Goal: Task Accomplishment & Management: Use online tool/utility

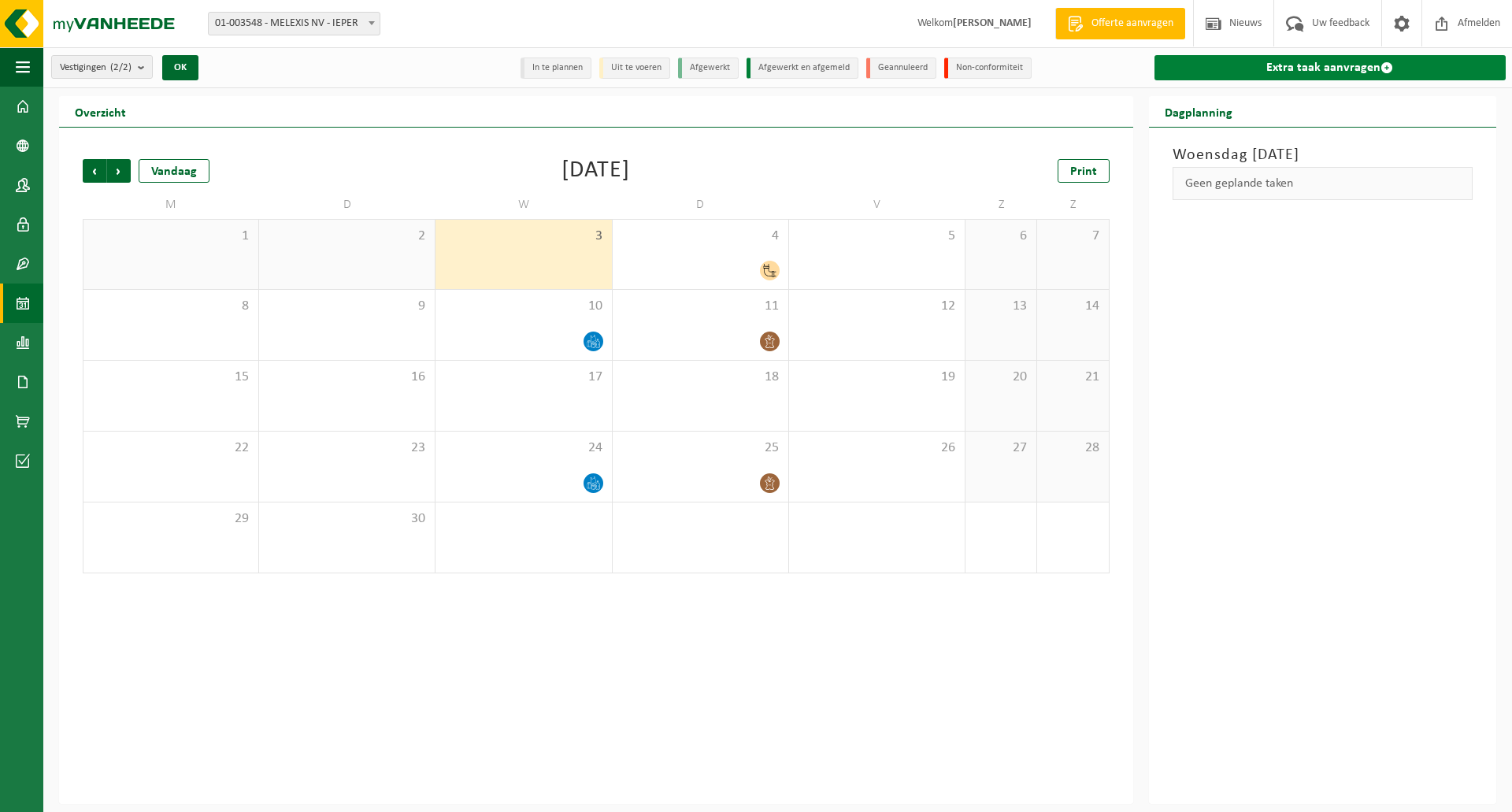
click at [1341, 60] on link "Extra taak aanvragen" at bounding box center [1330, 67] width 351 height 25
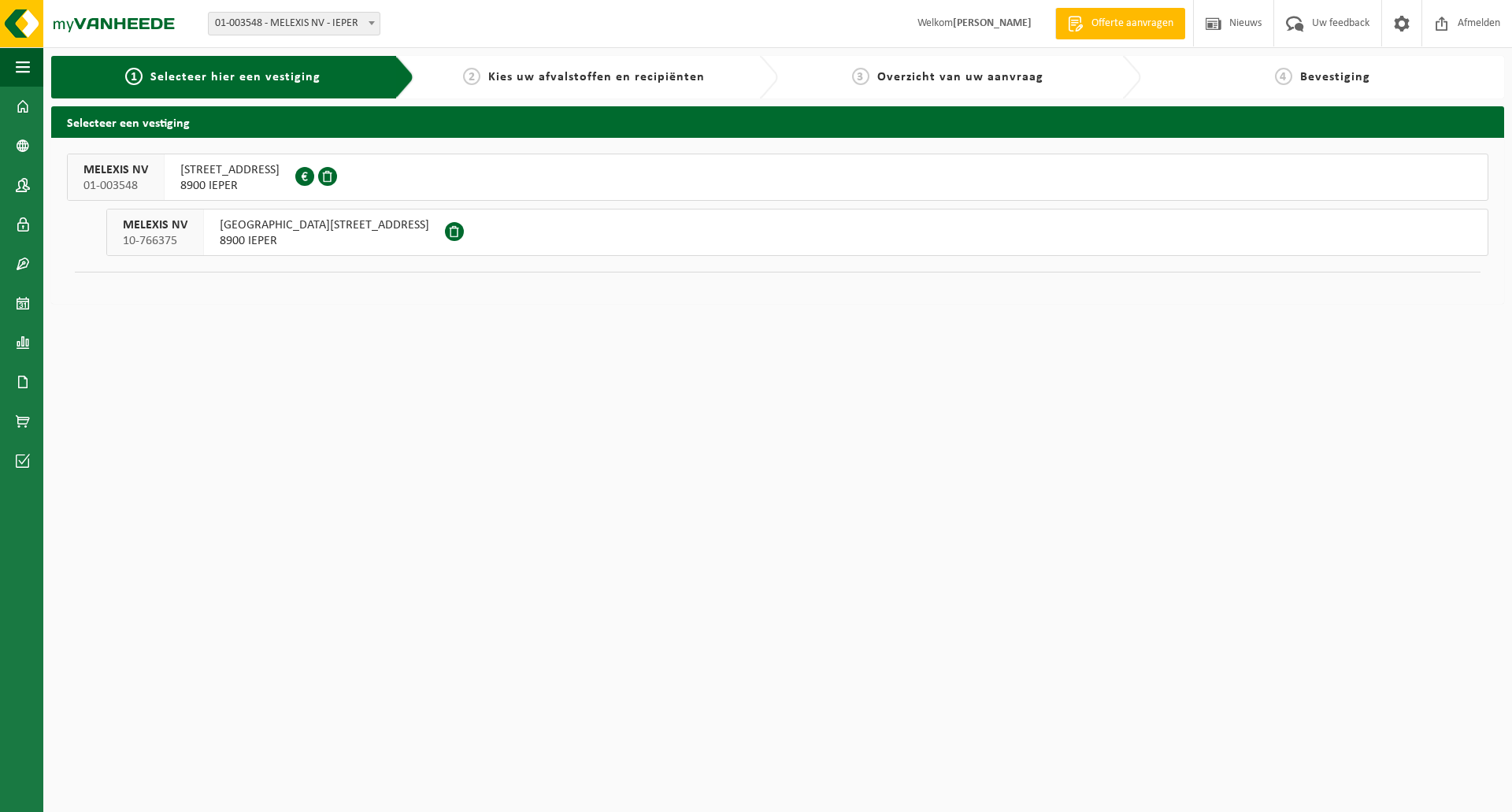
click at [246, 177] on span "ROZENDAALSTRAAT 12" at bounding box center [230, 170] width 99 height 16
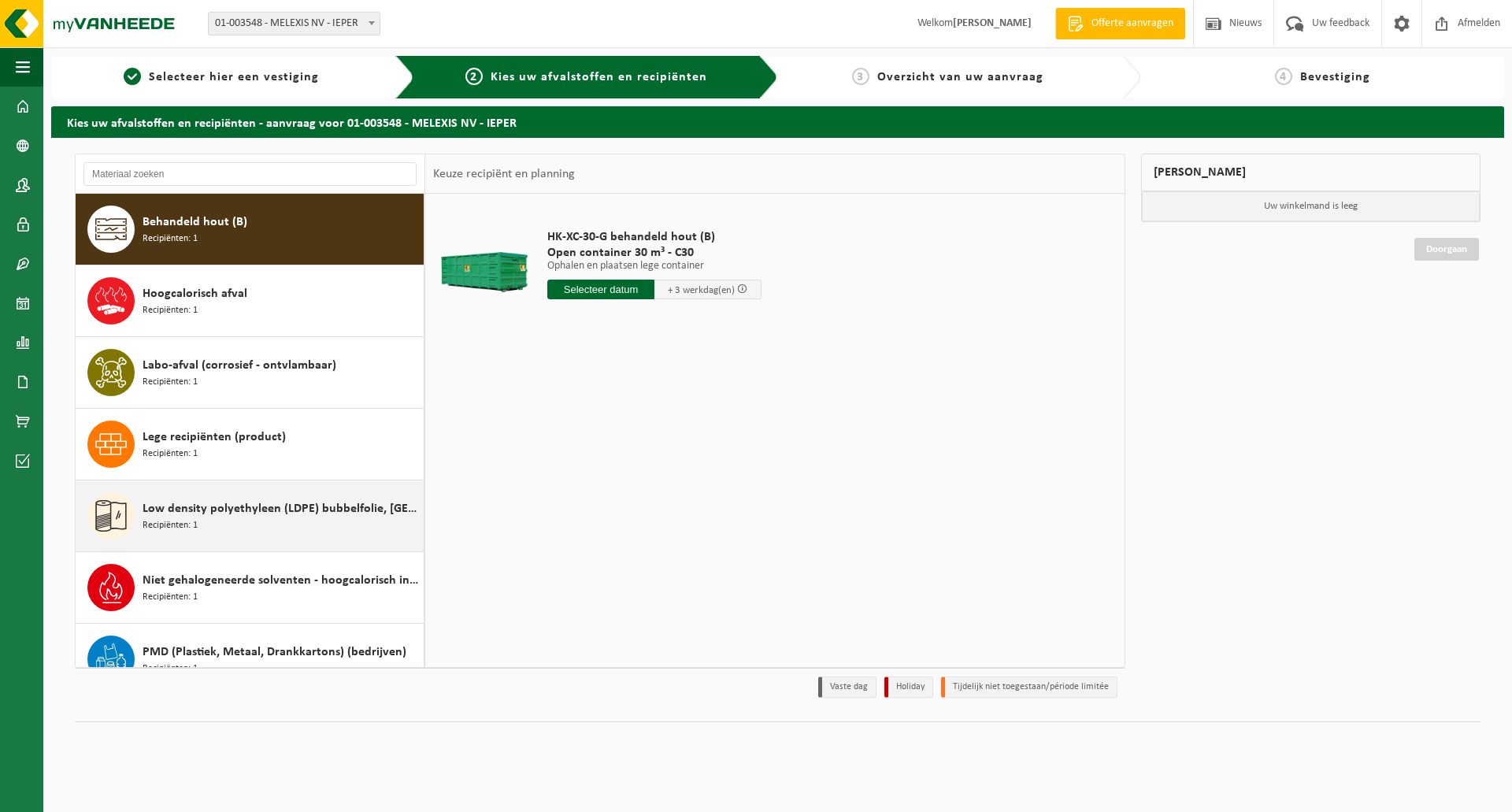
click at [198, 515] on span "Low density polyethyleen (LDPE) bubbelfolie, los" at bounding box center [281, 509] width 277 height 19
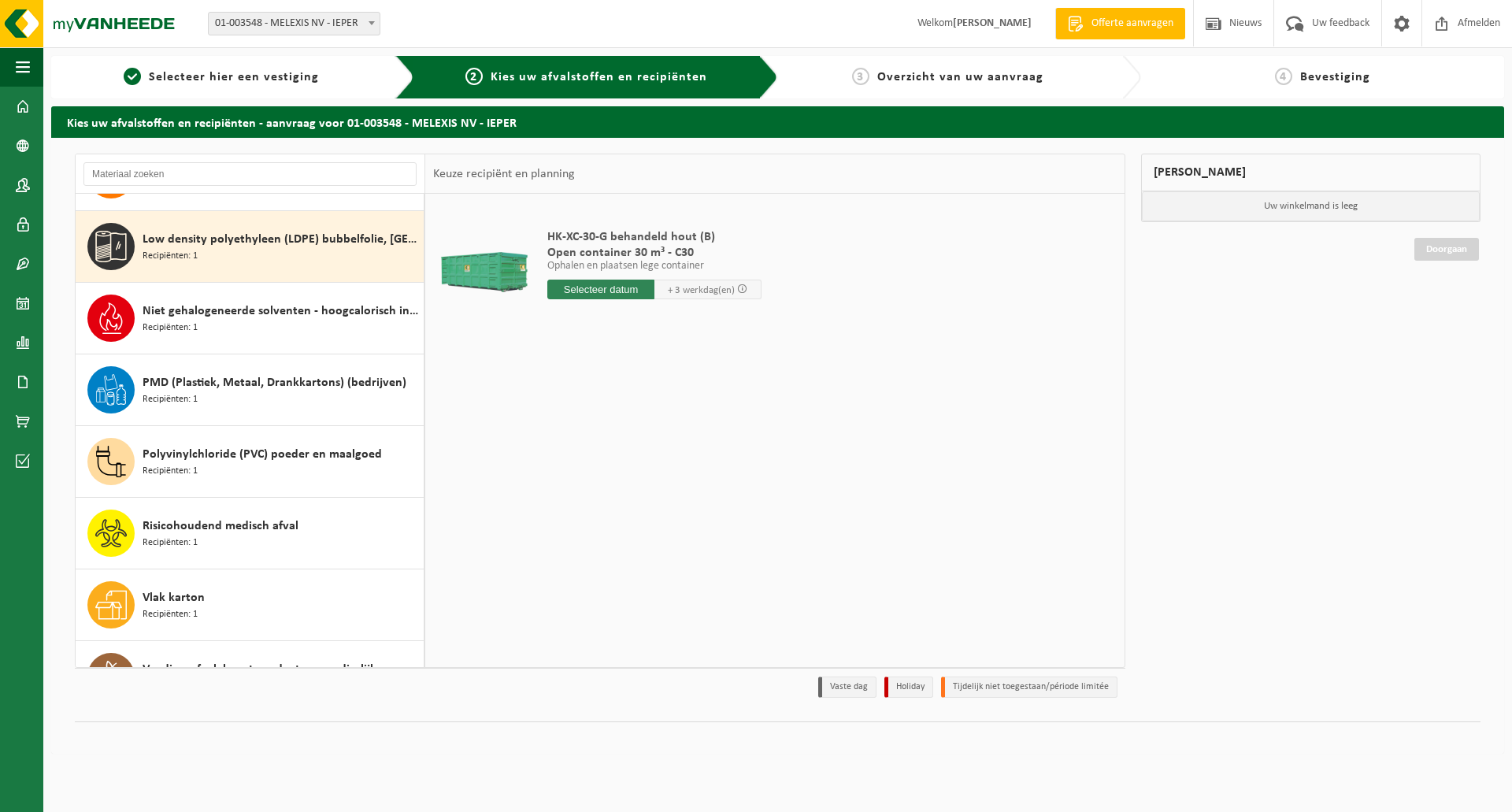
scroll to position [286, 0]
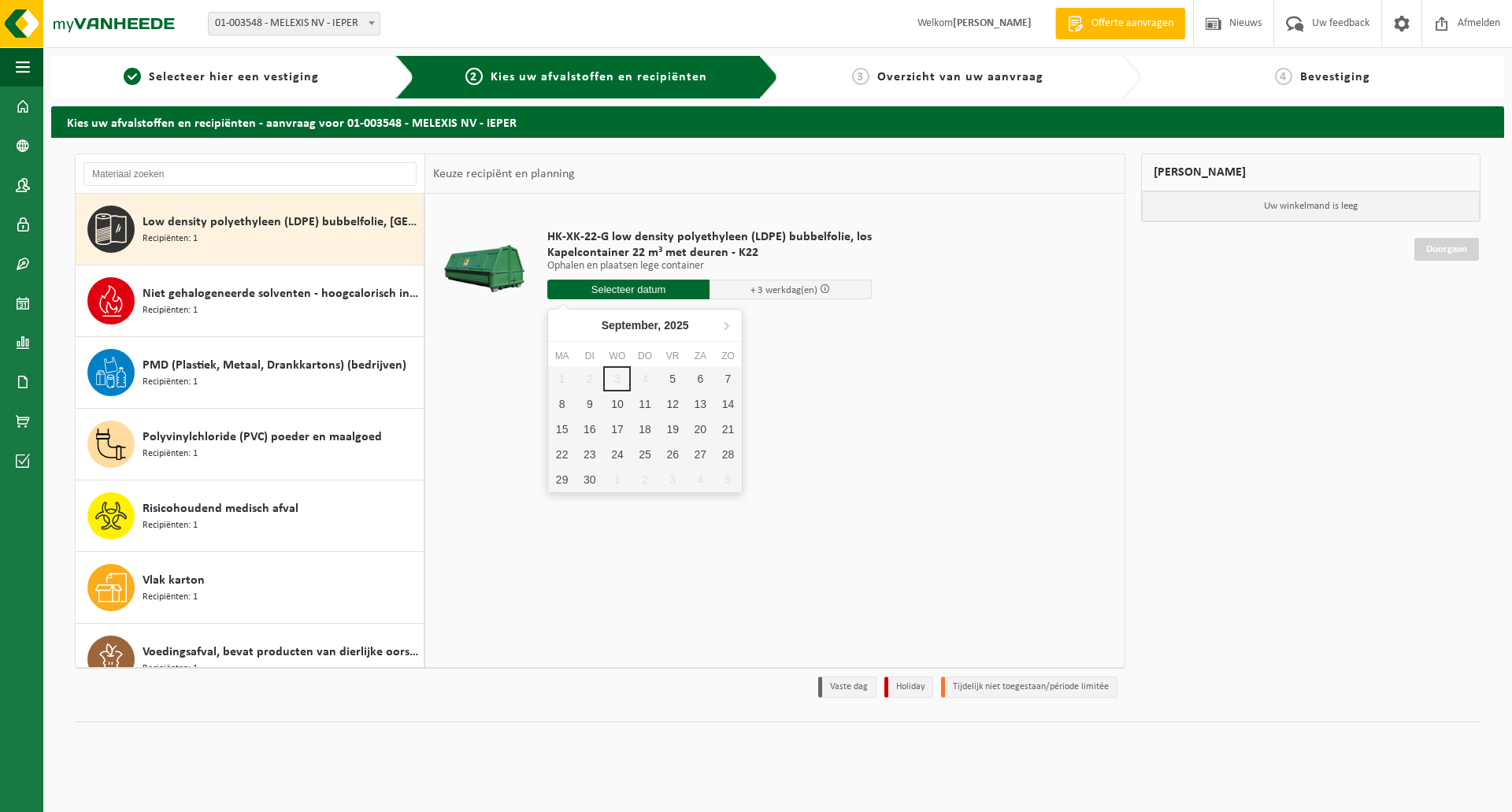
click at [595, 286] on input "text" at bounding box center [629, 290] width 162 height 20
click at [672, 381] on div "5" at bounding box center [673, 379] width 27 height 25
type input "Van 2025-09-05"
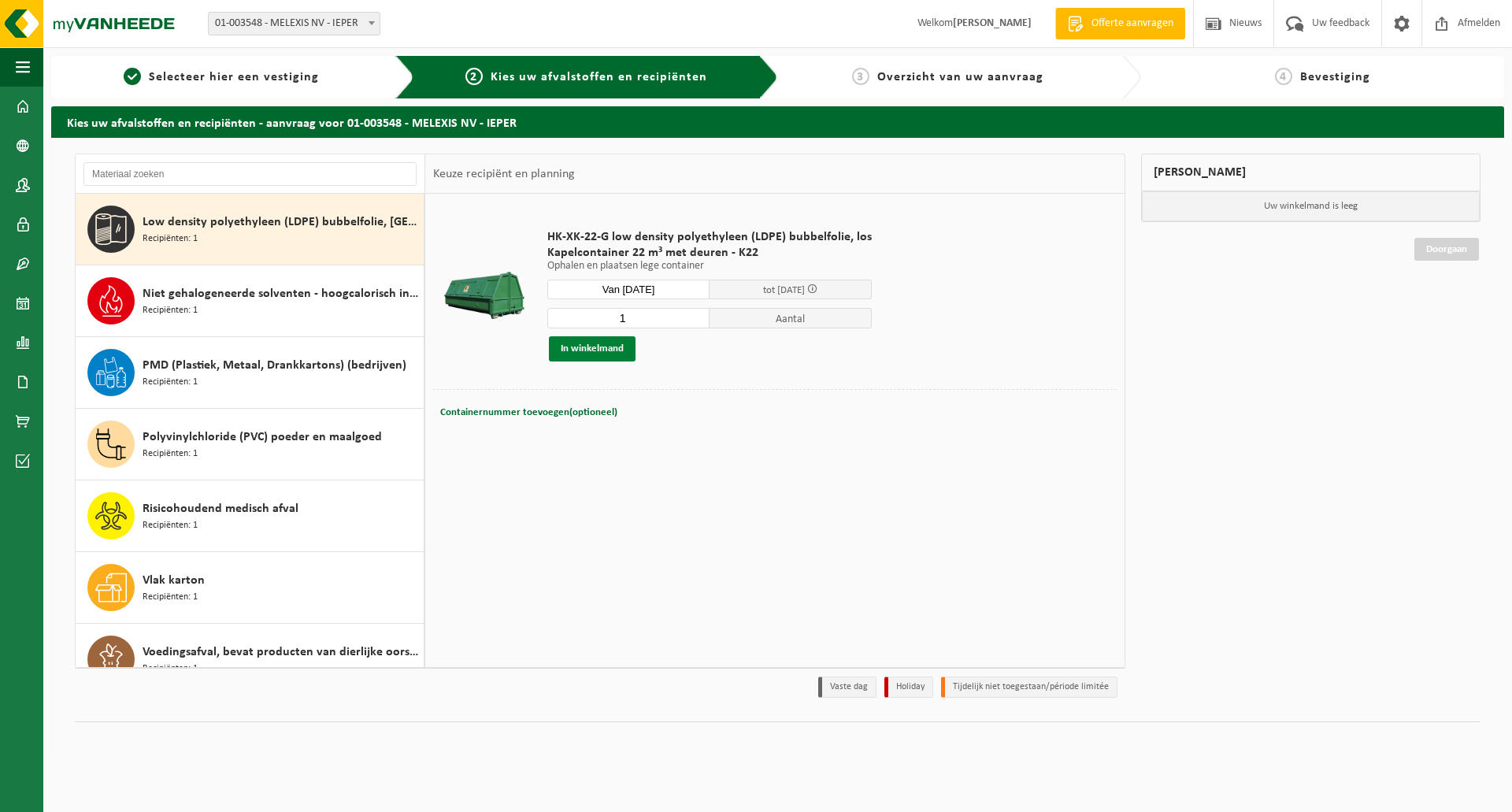
drag, startPoint x: 576, startPoint y: 353, endPoint x: 576, endPoint y: 341, distance: 12.0
click at [576, 346] on button "In winkelmand" at bounding box center [592, 349] width 87 height 25
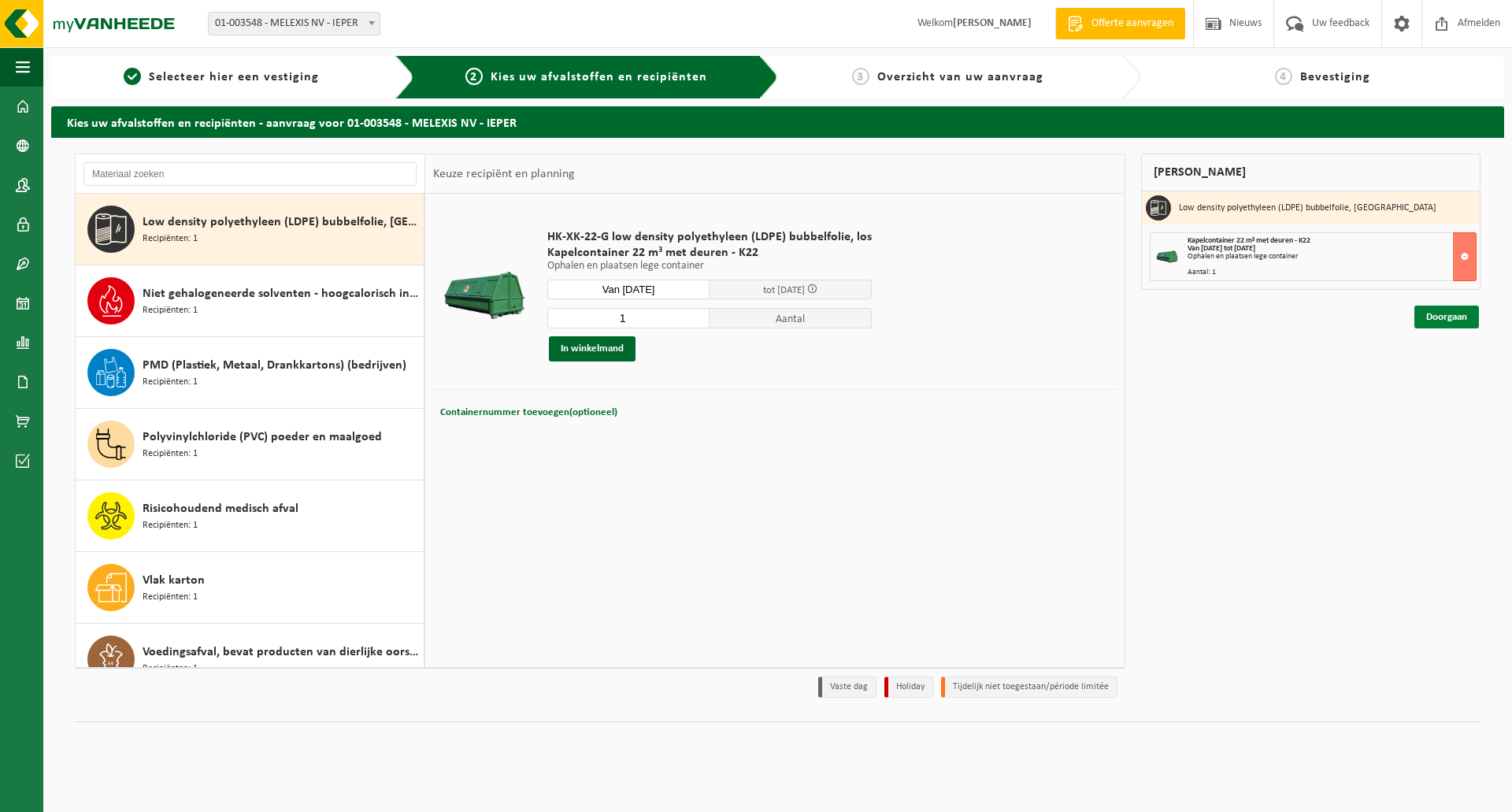
click at [1426, 317] on link "Doorgaan" at bounding box center [1447, 316] width 65 height 22
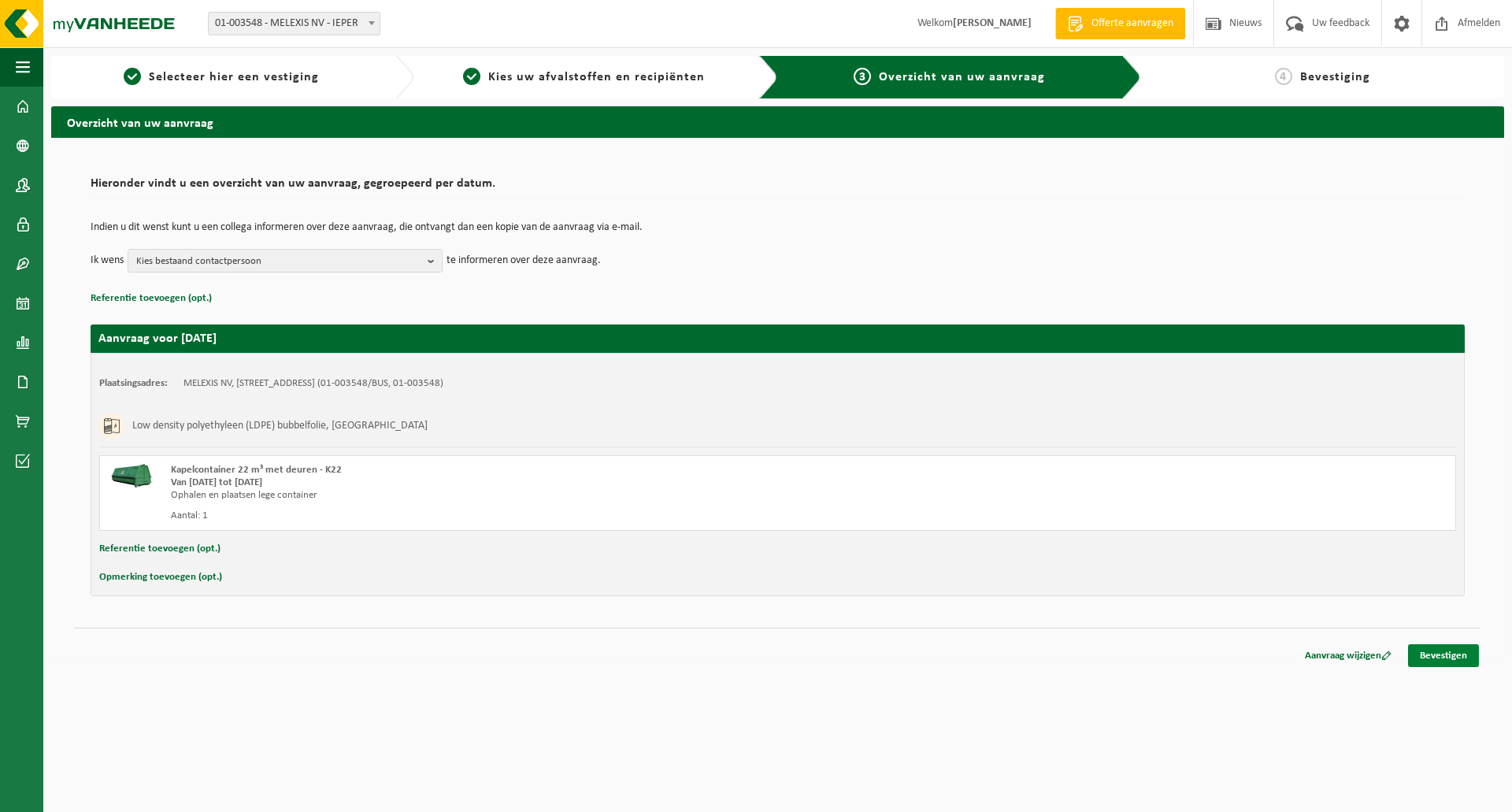
click at [1433, 651] on link "Bevestigen" at bounding box center [1444, 655] width 71 height 22
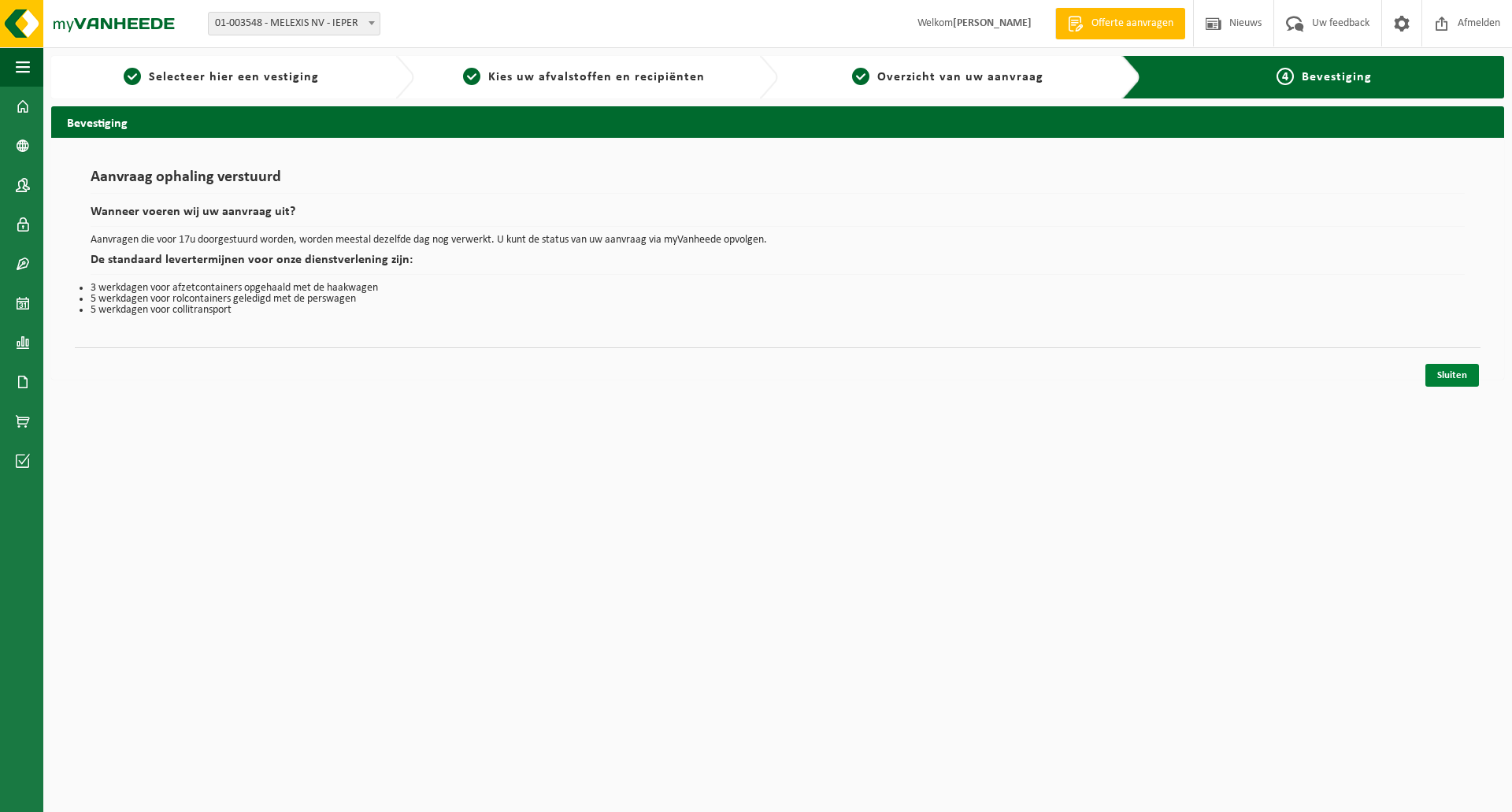
click at [1450, 373] on link "Sluiten" at bounding box center [1452, 375] width 53 height 22
